Goal: Task Accomplishment & Management: Manage account settings

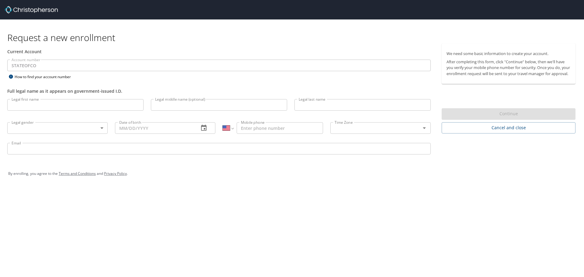
select select "US"
click at [104, 108] on input "Legal first name" at bounding box center [75, 105] width 136 height 12
type input "[PERSON_NAME]"
type input "[PHONE_NUMBER]"
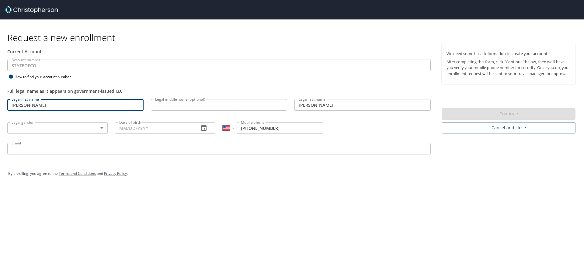
click at [80, 132] on body "Request a new enrollment Current Account Account number STATEOFCO Account numbe…" at bounding box center [292, 138] width 584 height 277
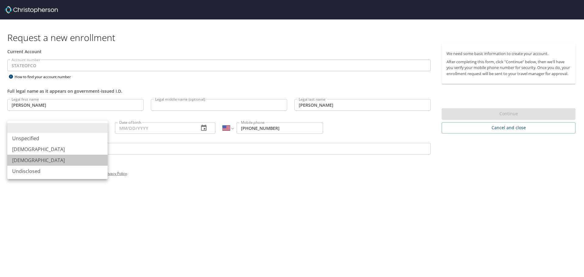
click at [74, 156] on li "[DEMOGRAPHIC_DATA]" at bounding box center [57, 160] width 100 height 11
type input "[DEMOGRAPHIC_DATA]"
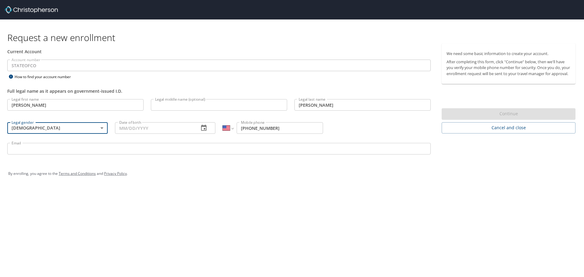
click at [134, 132] on input "Date of birth" at bounding box center [154, 128] width 79 height 12
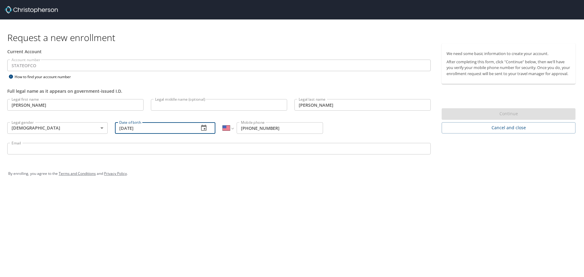
type input "05/26/1966"
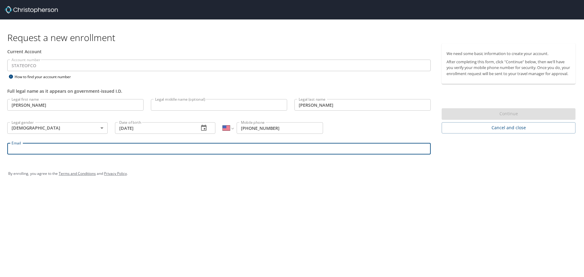
click at [134, 150] on input "Email" at bounding box center [218, 149] width 423 height 12
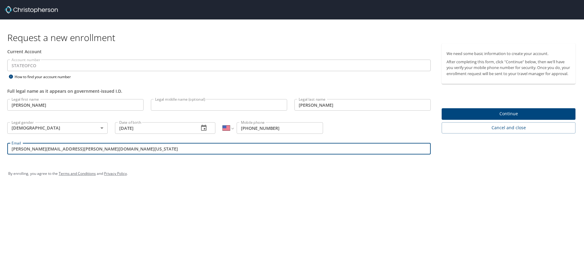
type input "joni.nuttle@state.co.us"
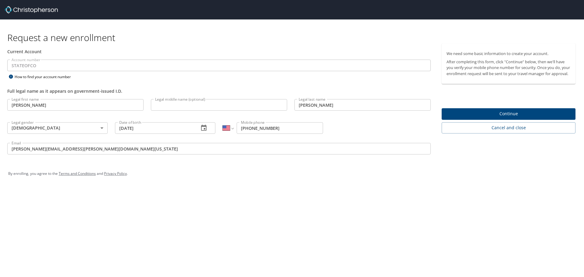
click at [368, 185] on div "By enrolling, you agree to the Terms and Conditions and Privacy Policy ." at bounding box center [292, 173] width 576 height 27
click at [501, 120] on button "Continue" at bounding box center [508, 114] width 134 height 12
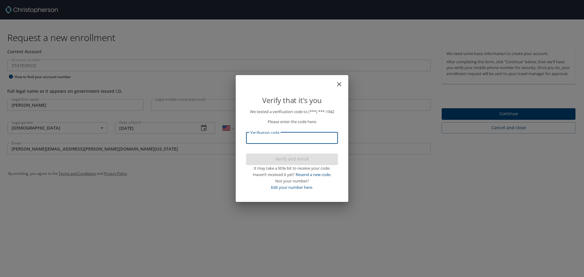
click at [258, 140] on input "Verification code" at bounding box center [292, 138] width 92 height 12
type input "207777"
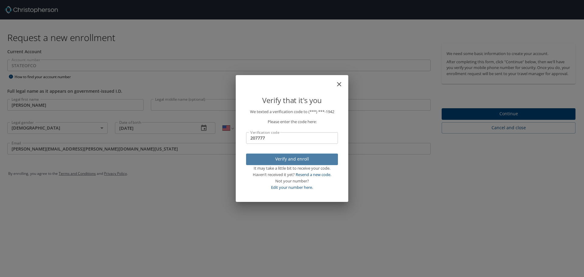
click at [274, 161] on span "Verify and enroll" at bounding box center [292, 159] width 82 height 8
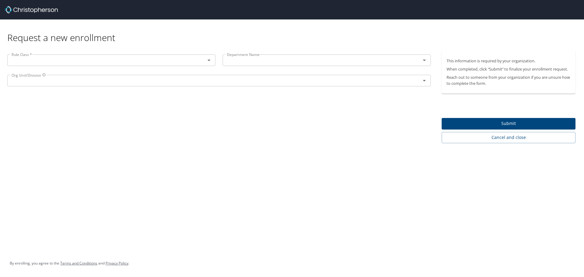
click at [209, 61] on icon "Open" at bounding box center [208, 61] width 3 height 2
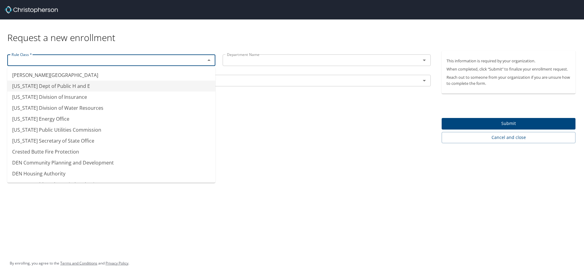
click at [136, 83] on li "[US_STATE] Dept of Public H and E" at bounding box center [111, 86] width 208 height 11
type input "[US_STATE] Dept of Public H and E"
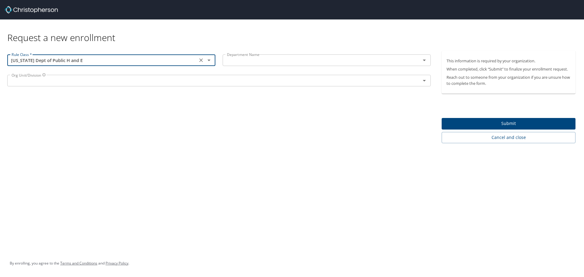
click at [426, 62] on icon "Open" at bounding box center [423, 60] width 7 height 7
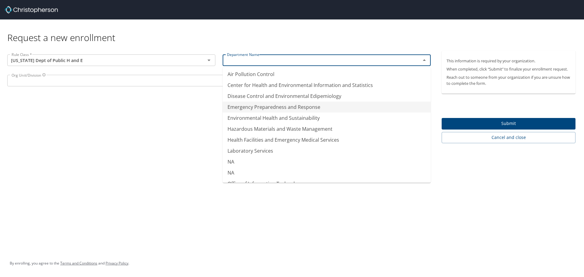
scroll to position [43, 0]
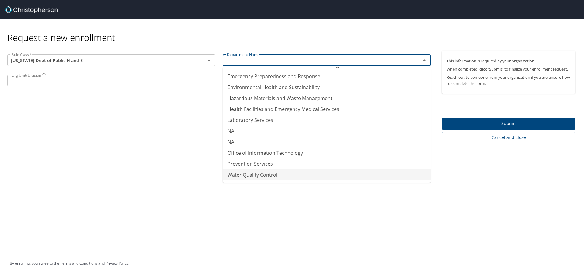
click at [327, 176] on li "Water Quality Control" at bounding box center [327, 174] width 208 height 11
type input "Water Quality Control"
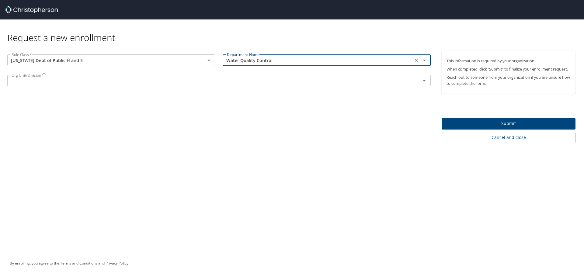
click at [422, 82] on icon "Open" at bounding box center [423, 80] width 7 height 7
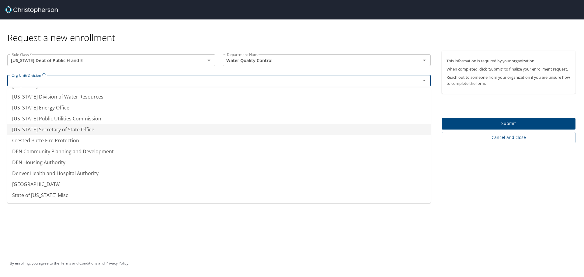
scroll to position [0, 0]
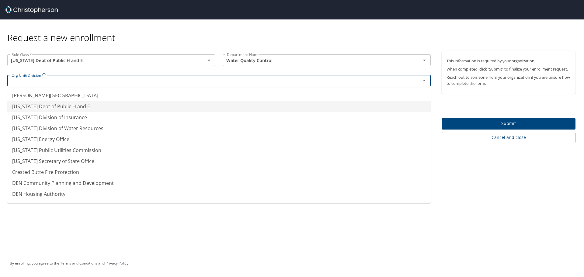
click at [131, 106] on li "[US_STATE] Dept of Public H and E" at bounding box center [218, 106] width 423 height 11
type input "[US_STATE] Dept of Public H and E"
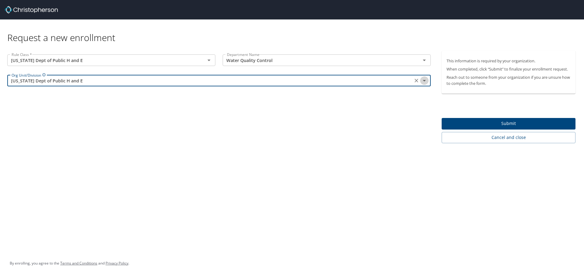
click at [425, 79] on icon "Open" at bounding box center [423, 80] width 7 height 7
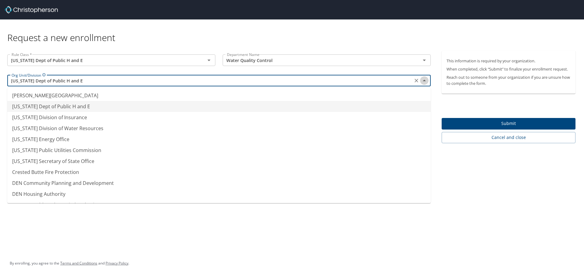
click at [425, 79] on icon "Close" at bounding box center [423, 80] width 7 height 7
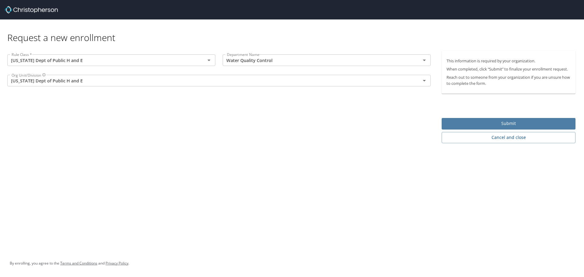
click at [498, 123] on span "Submit" at bounding box center [508, 124] width 124 height 8
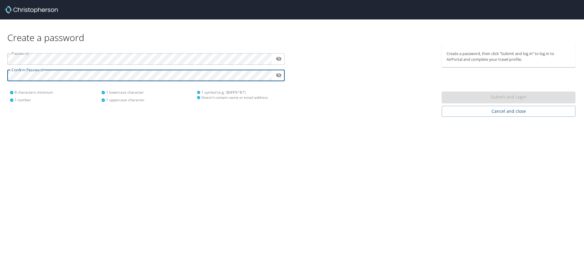
click at [279, 61] on icon "toggle password visibility" at bounding box center [279, 59] width 6 height 6
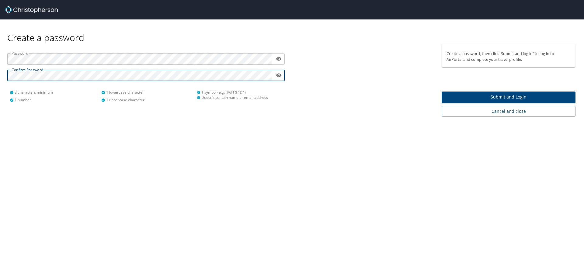
click at [492, 96] on span "Submit and Login" at bounding box center [508, 97] width 124 height 8
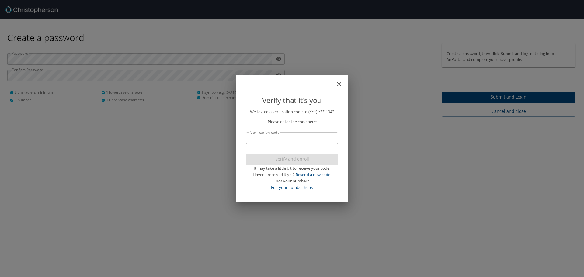
click at [311, 141] on input "Verification code" at bounding box center [292, 138] width 92 height 12
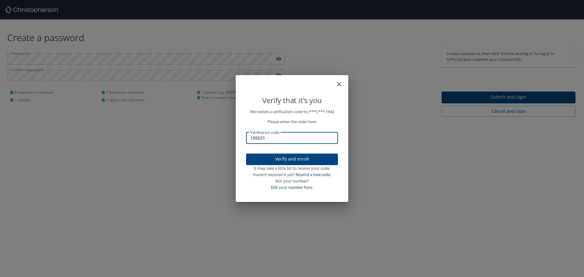
type input "155531"
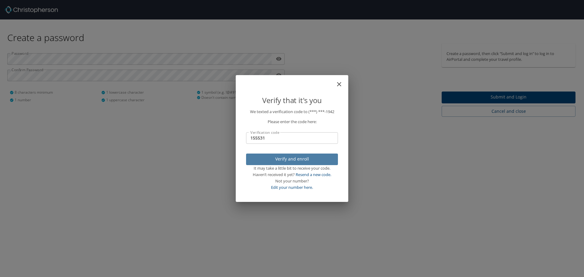
click at [315, 160] on span "Verify and enroll" at bounding box center [292, 159] width 82 height 8
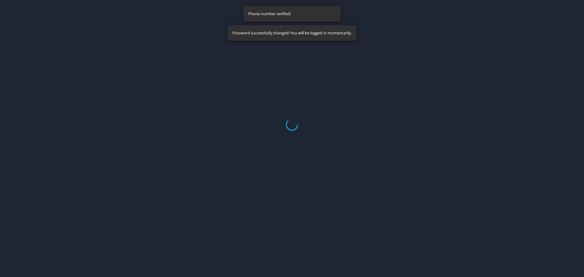
select select "US"
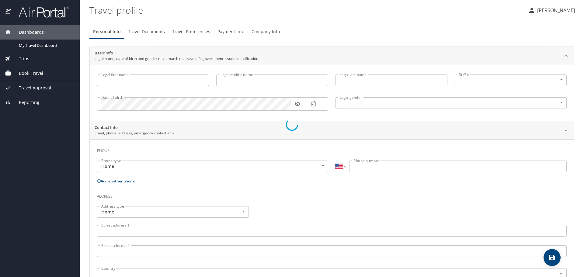
type input "[PERSON_NAME]"
type input "[DEMOGRAPHIC_DATA]"
select select "US"
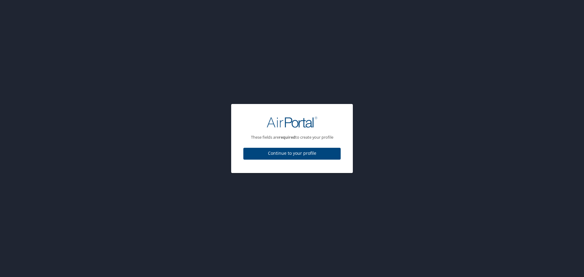
click at [288, 156] on span "Continue to your profile" at bounding box center [292, 154] width 88 height 8
select select "US"
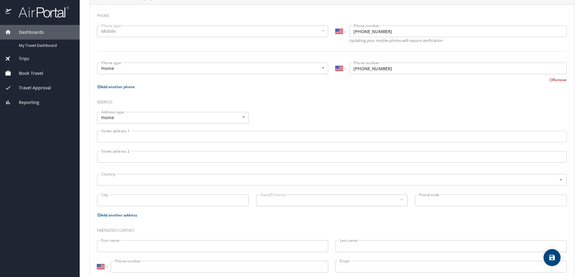
scroll to position [143, 0]
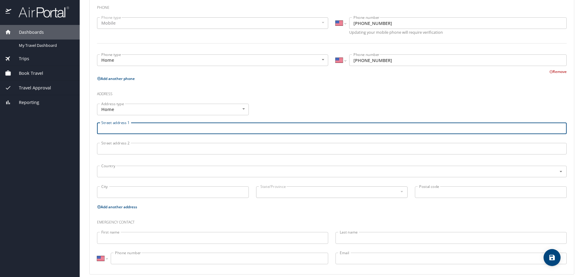
click at [268, 125] on input "Street address 1" at bounding box center [331, 129] width 469 height 12
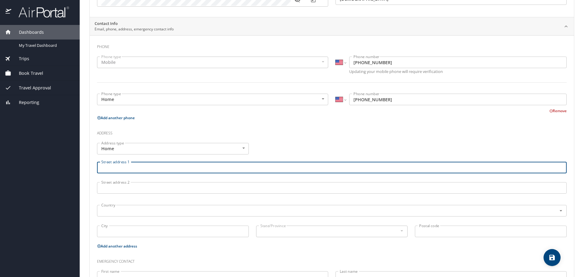
scroll to position [104, 0]
type input "[STREET_ADDRESS]"
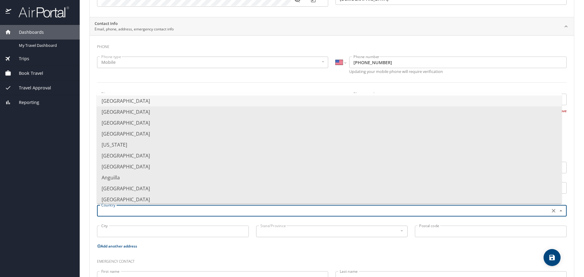
click at [208, 209] on input "text" at bounding box center [323, 211] width 448 height 8
click at [189, 103] on li "[GEOGRAPHIC_DATA]" at bounding box center [329, 100] width 465 height 11
type input "[GEOGRAPHIC_DATA]"
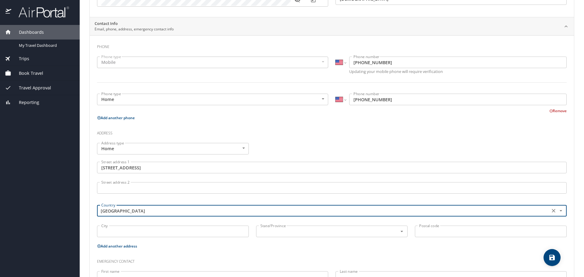
click at [178, 235] on input "City" at bounding box center [173, 232] width 152 height 12
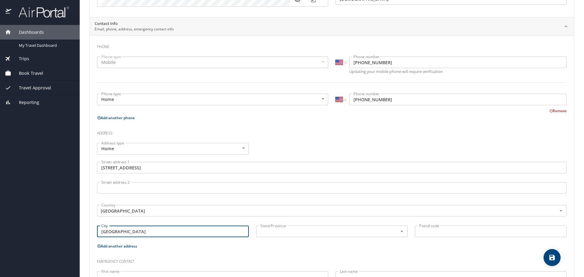
type input "[GEOGRAPHIC_DATA]"
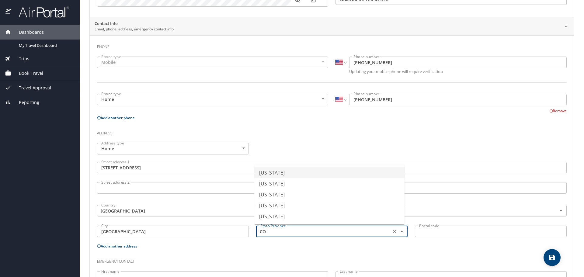
type input "[US_STATE]"
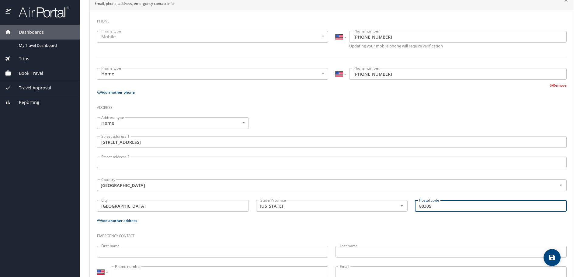
scroll to position [151, 0]
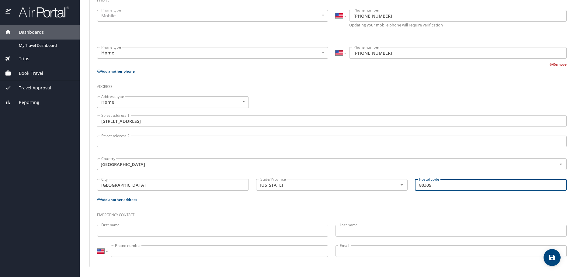
type input "80305"
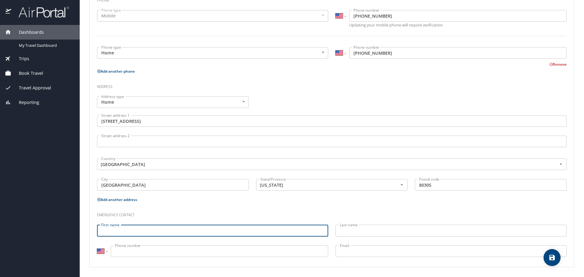
click at [190, 235] on input "First name" at bounding box center [212, 231] width 231 height 12
type input "[PERSON_NAME]"
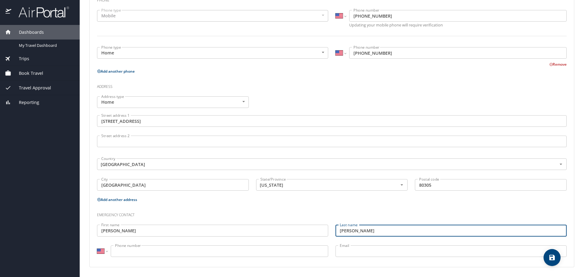
type input "[PERSON_NAME]"
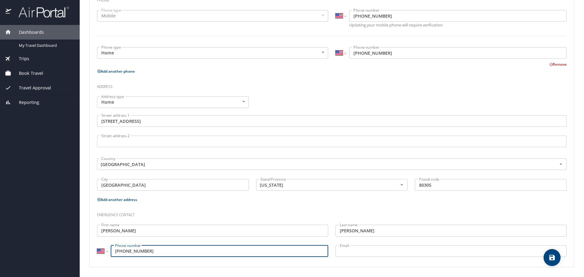
type input "[PHONE_NUMBER]"
click at [355, 254] on input "Email" at bounding box center [450, 251] width 231 height 12
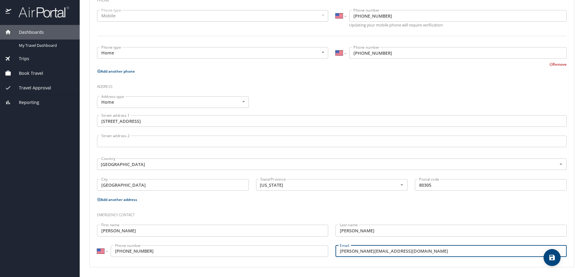
type input "[PERSON_NAME][EMAIL_ADDRESS][DOMAIN_NAME]"
click at [549, 254] on icon "save" at bounding box center [551, 257] width 7 height 7
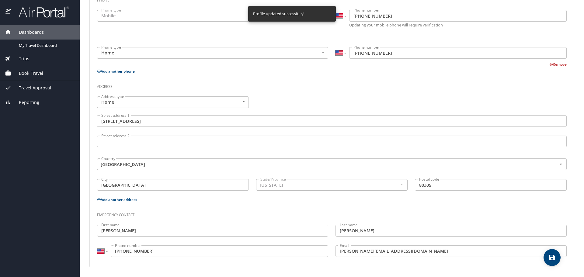
select select "US"
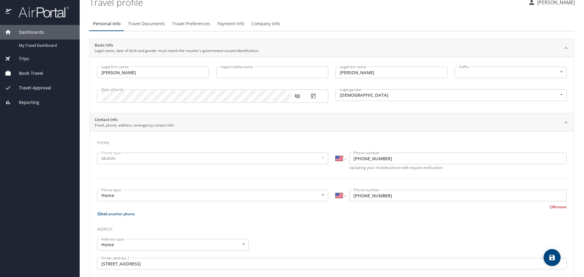
scroll to position [0, 0]
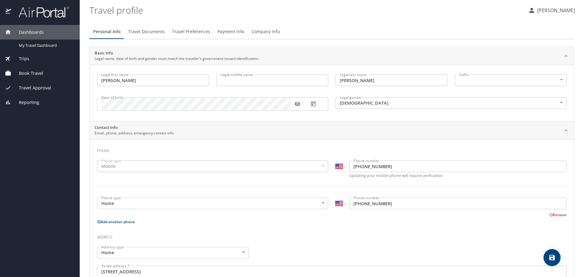
click at [154, 31] on span "Travel Documents" at bounding box center [146, 32] width 37 height 8
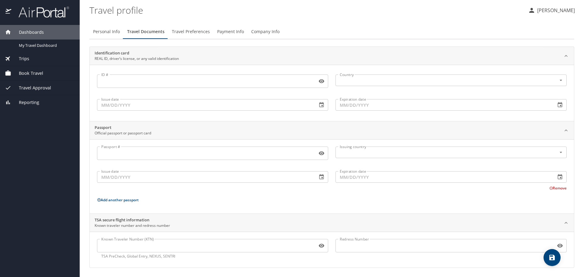
click at [205, 85] on input "ID #" at bounding box center [206, 81] width 218 height 12
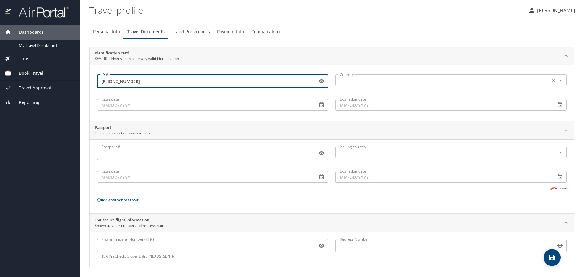
type input "[PHONE_NUMBER]"
click at [363, 80] on input "text" at bounding box center [441, 80] width 209 height 8
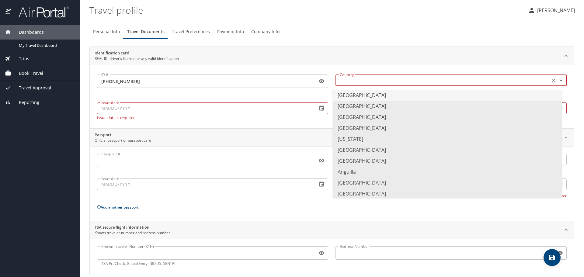
click at [373, 94] on li "[GEOGRAPHIC_DATA]" at bounding box center [447, 95] width 229 height 11
type input "[GEOGRAPHIC_DATA]"
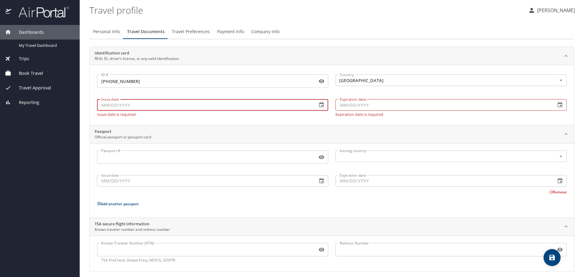
click at [278, 105] on input "Issue date" at bounding box center [204, 105] width 215 height 12
type input "[DATE]"
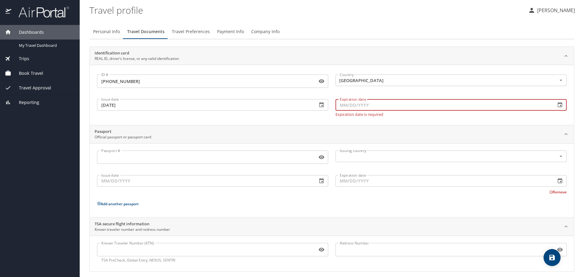
click at [357, 103] on input "Expiration date" at bounding box center [442, 105] width 215 height 12
type input "[DATE]"
click at [296, 118] on div "ID # [PHONE_NUMBER] ID # Country [GEOGRAPHIC_DATA] Country Issue date [DATE] Is…" at bounding box center [332, 95] width 484 height 60
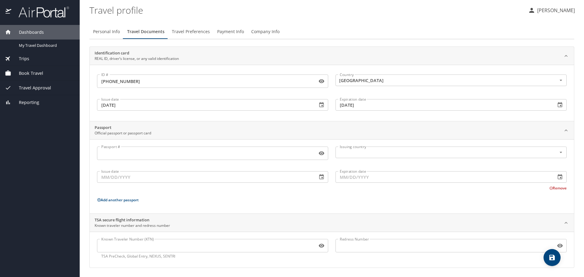
click at [550, 258] on icon "save" at bounding box center [551, 257] width 5 height 5
click at [172, 32] on span "Travel Preferences" at bounding box center [191, 32] width 38 height 8
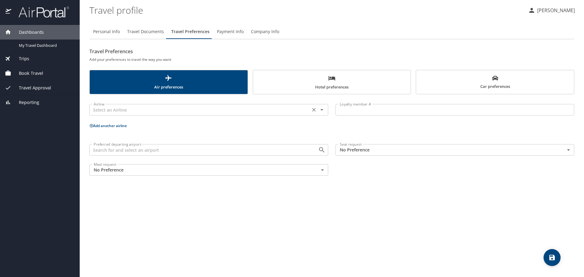
click at [292, 109] on input "text" at bounding box center [199, 110] width 217 height 8
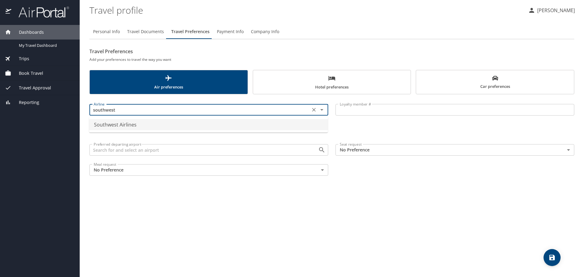
click at [300, 122] on li "Southwest Airlines" at bounding box center [208, 124] width 239 height 11
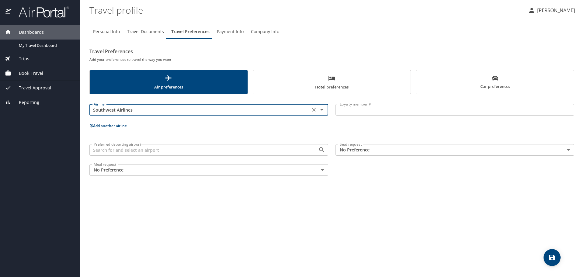
type input "Southwest Airlines"
click at [350, 110] on input "Loyalty member #" at bounding box center [454, 110] width 239 height 12
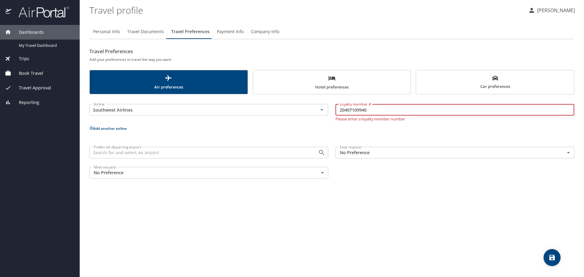
type input "20407109940"
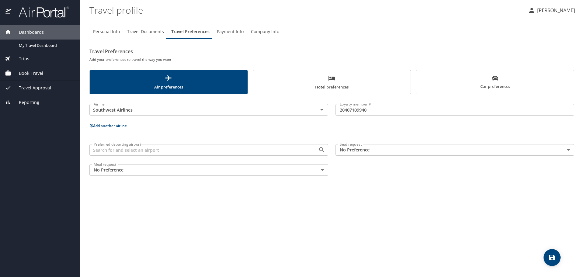
click at [380, 135] on div "Airline Southwest Airlines Airline Loyalty member # 20407109940 Loyalty member …" at bounding box center [331, 138] width 485 height 81
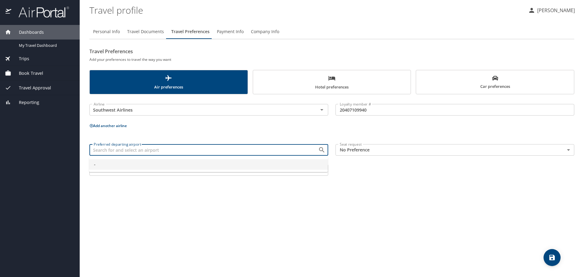
click at [111, 151] on input "Preferred departing airport" at bounding box center [199, 150] width 217 height 8
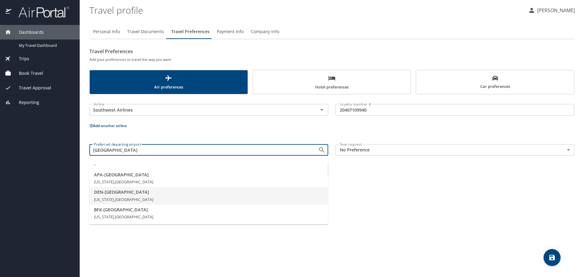
click at [99, 190] on span "DEN - [GEOGRAPHIC_DATA]" at bounding box center [208, 192] width 229 height 7
type input "DEN - [GEOGRAPHIC_DATA]"
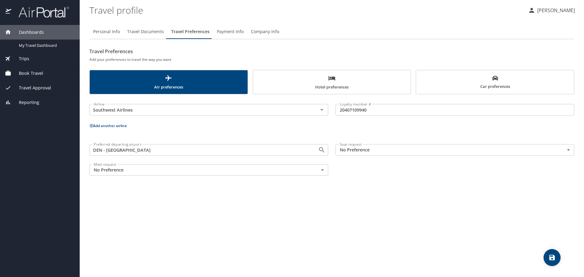
click at [122, 126] on button "Add another airline" at bounding box center [107, 125] width 37 height 5
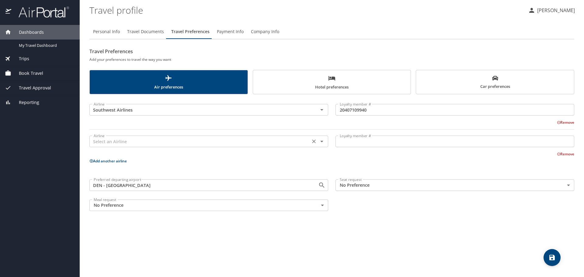
click at [126, 141] on input "text" at bounding box center [199, 141] width 217 height 8
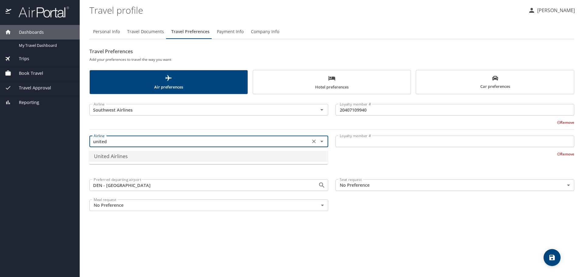
click at [124, 158] on li "United Airlines" at bounding box center [208, 156] width 239 height 11
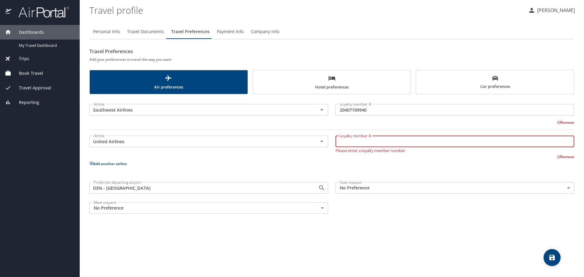
click at [348, 146] on input "Loyalty member #" at bounding box center [454, 142] width 239 height 12
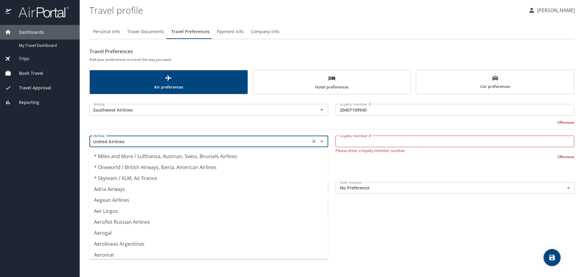
click at [245, 142] on input "United Airlines" at bounding box center [199, 141] width 217 height 8
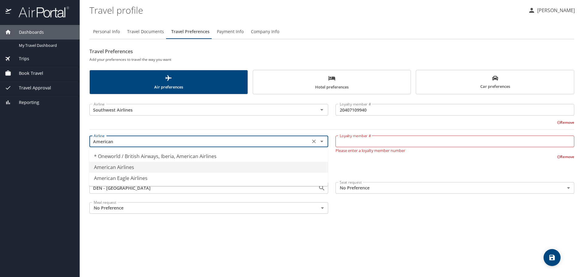
click at [224, 164] on li "American Airlines" at bounding box center [208, 167] width 239 height 11
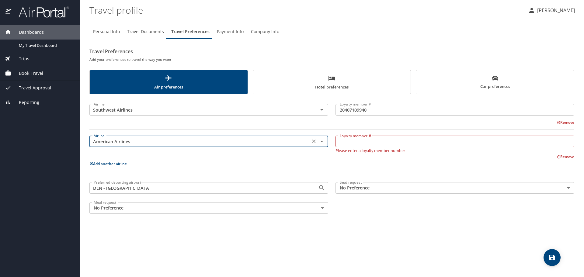
type input "American Airlines"
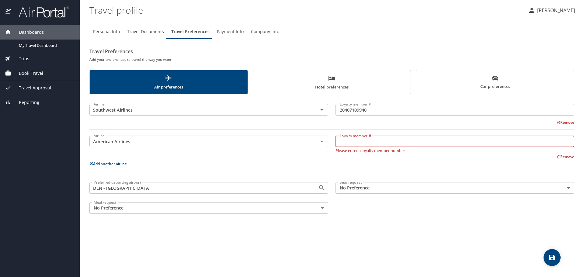
click at [359, 142] on input "Loyalty member #" at bounding box center [454, 142] width 239 height 12
type input "U47DF88"
click at [347, 161] on p "Add another airline" at bounding box center [331, 164] width 485 height 8
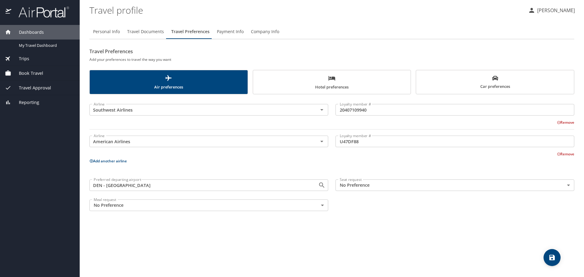
click at [126, 162] on button "Add another airline" at bounding box center [107, 160] width 37 height 5
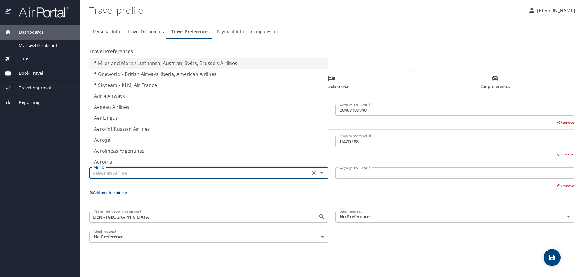
click at [118, 173] on input "text" at bounding box center [199, 173] width 217 height 8
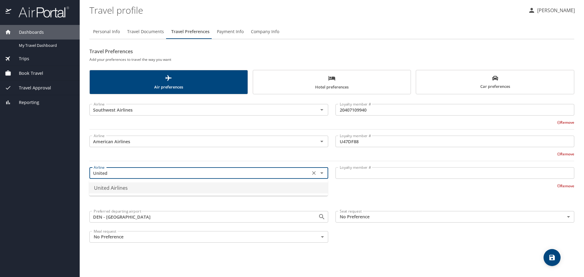
click at [115, 189] on li "United Airlines" at bounding box center [208, 187] width 239 height 11
type input "United Airlines"
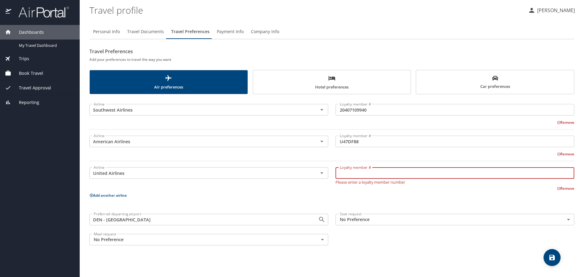
click at [356, 169] on input "Loyalty member #" at bounding box center [454, 173] width 239 height 12
type input "00205119671"
click at [308, 194] on p "Add another airline" at bounding box center [331, 196] width 485 height 8
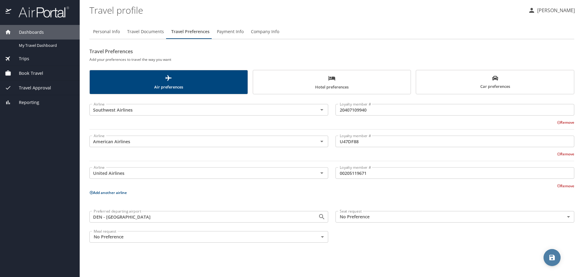
click at [546, 258] on span "save" at bounding box center [551, 257] width 17 height 7
click at [562, 214] on body "Dashboards My Travel Dashboard Trips Current / Future Trips Past Trips Trips Mi…" at bounding box center [292, 138] width 584 height 277
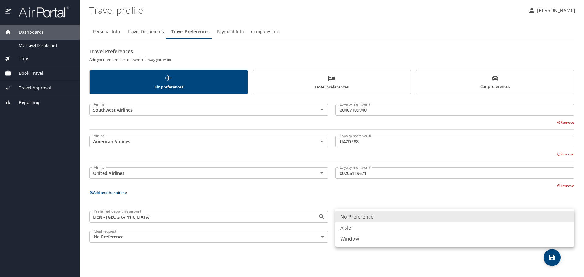
click at [517, 237] on li "Window" at bounding box center [454, 238] width 239 height 11
type input "Window"
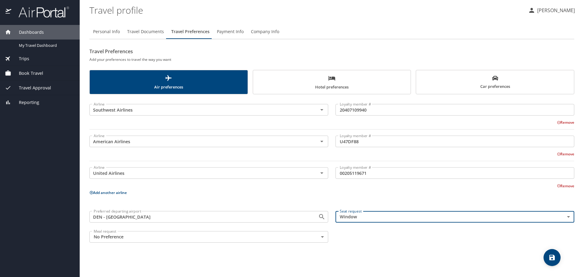
click at [553, 255] on icon "save" at bounding box center [551, 257] width 5 height 5
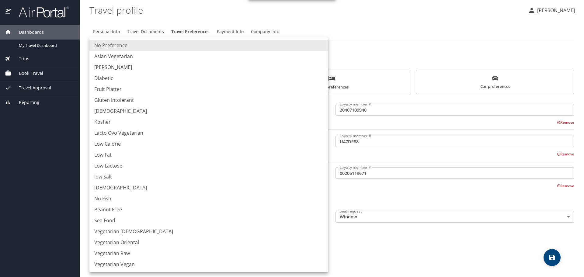
click at [320, 239] on body "Dashboards My Travel Dashboard Trips Current / Future Trips Past Trips Trips Mi…" at bounding box center [292, 138] width 584 height 277
click at [393, 248] on div at bounding box center [292, 138] width 584 height 277
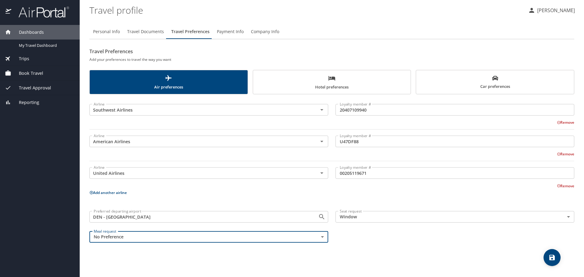
click at [552, 256] on icon "save" at bounding box center [551, 257] width 7 height 7
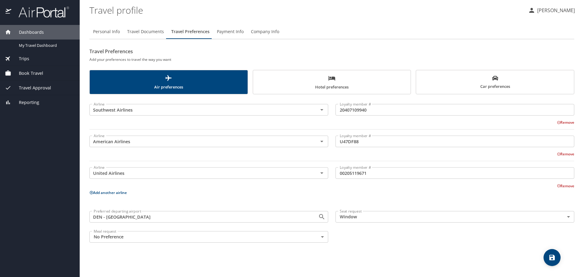
click at [223, 31] on span "Payment Info" at bounding box center [230, 32] width 27 height 8
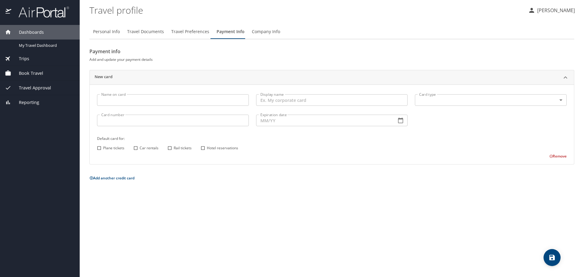
click at [264, 31] on span "Company Info" at bounding box center [266, 32] width 28 height 8
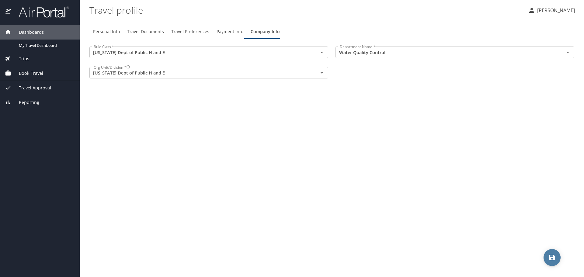
click at [549, 256] on icon "save" at bounding box center [551, 257] width 7 height 7
click at [406, 119] on div "Personal Info Travel Documents Travel Preferences Payment Info Company Info Rul…" at bounding box center [331, 148] width 485 height 258
click at [555, 10] on p "[PERSON_NAME]" at bounding box center [555, 10] width 40 height 7
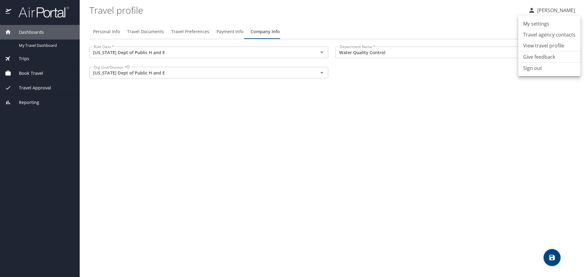
click at [540, 67] on li "Sign out" at bounding box center [549, 68] width 62 height 11
